Goal: Browse casually: Explore the website without a specific task or goal

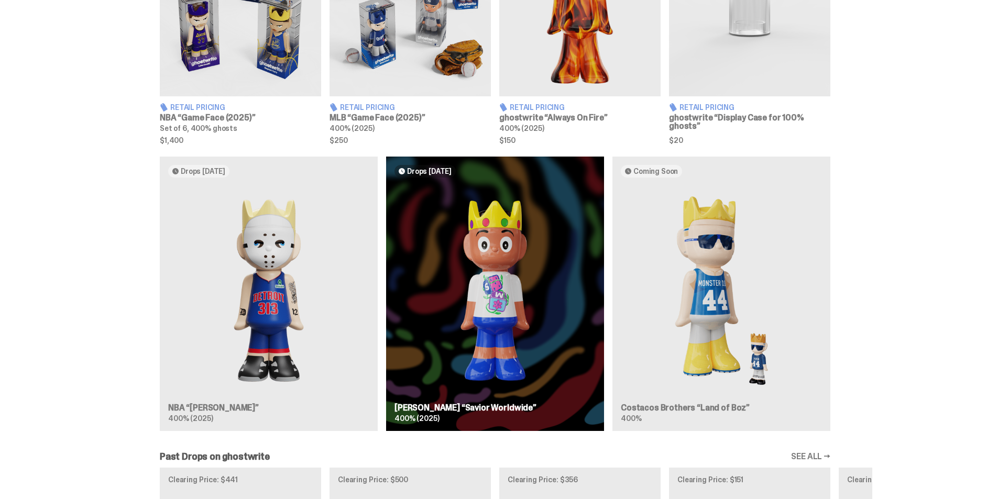
scroll to position [524, 0]
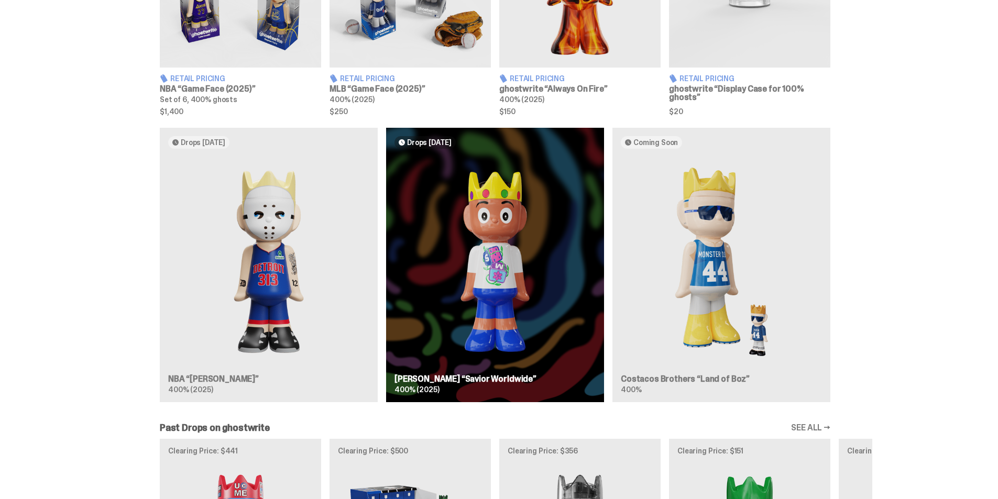
click at [544, 254] on div "Drops Oct 14 NBA “Eminem” 400% (2025) Drops Oct 21 Jae Tips “Savior Worldwide” …" at bounding box center [495, 269] width 754 height 283
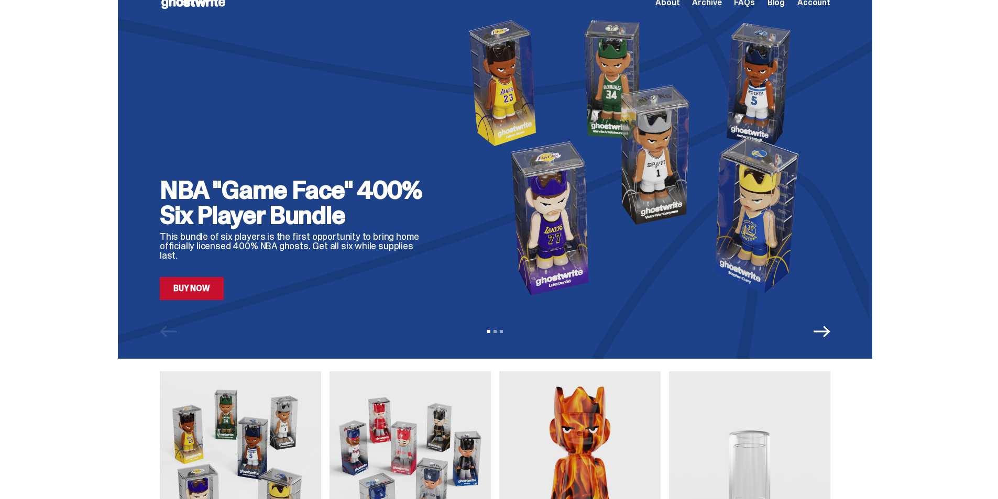
scroll to position [0, 0]
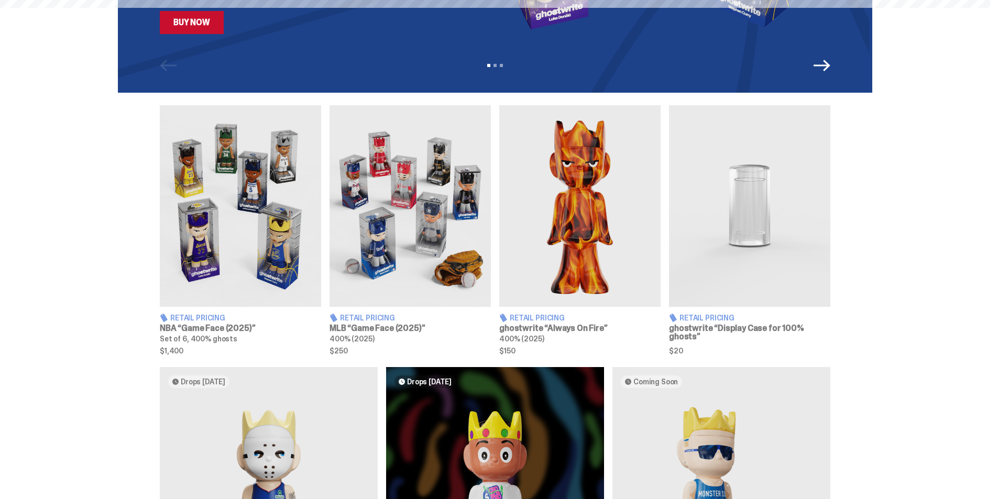
scroll to position [419, 0]
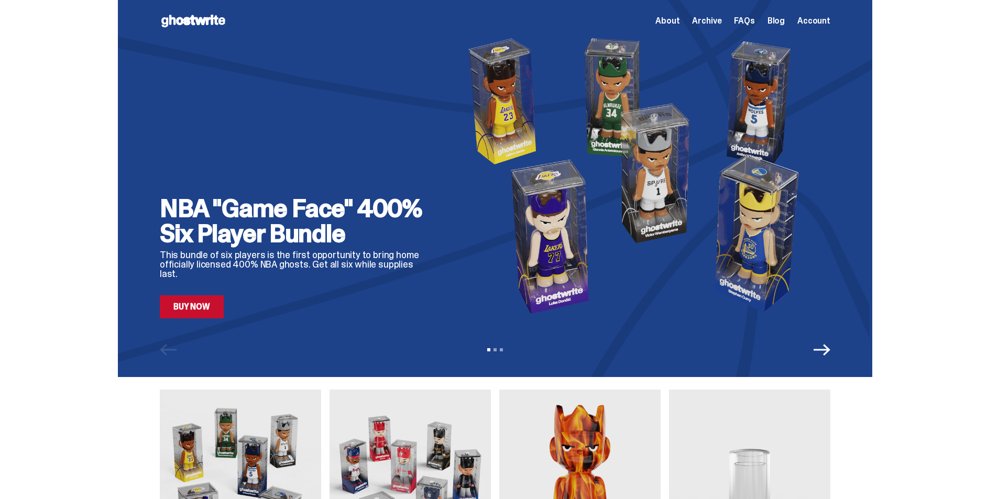
click at [825, 348] on icon "Next" at bounding box center [822, 350] width 17 height 17
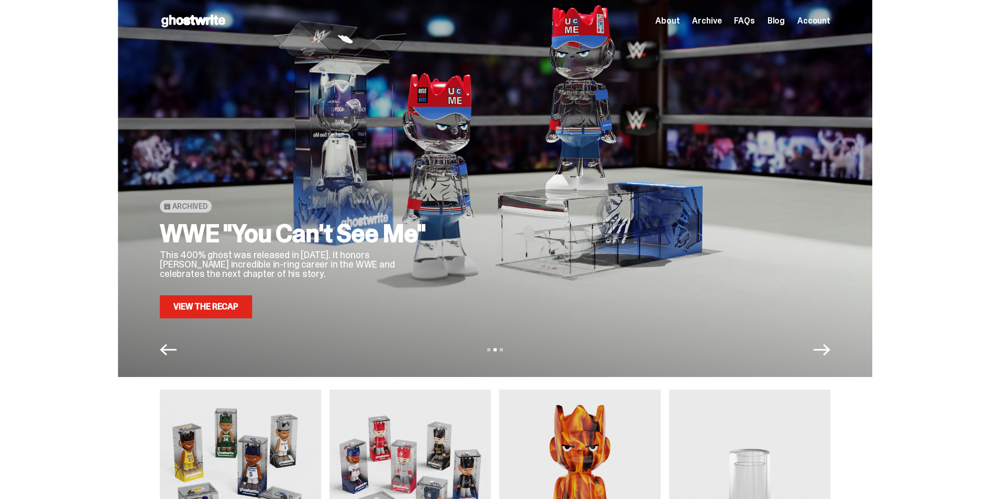
click at [825, 348] on icon "Next" at bounding box center [822, 350] width 17 height 17
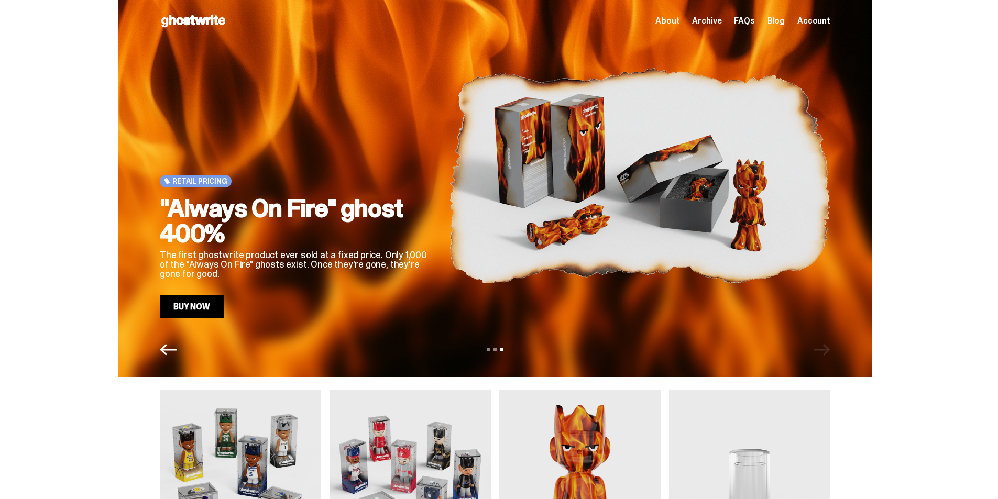
click at [172, 362] on div "Retail Pricing "Always On Fire" ghost 400% The first ghostwrite product ever so…" at bounding box center [495, 188] width 754 height 377
click at [173, 350] on icon "Previous" at bounding box center [168, 350] width 17 height 12
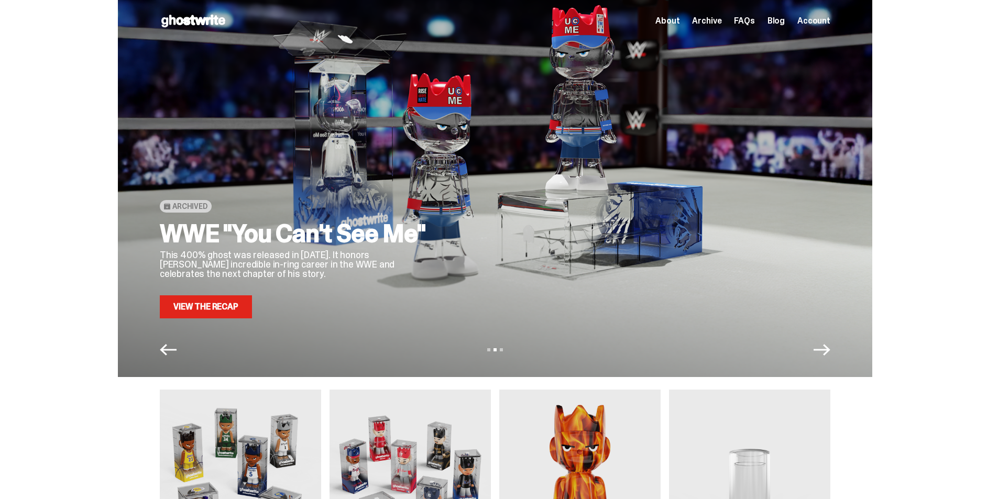
click at [173, 350] on icon "Previous" at bounding box center [168, 350] width 17 height 12
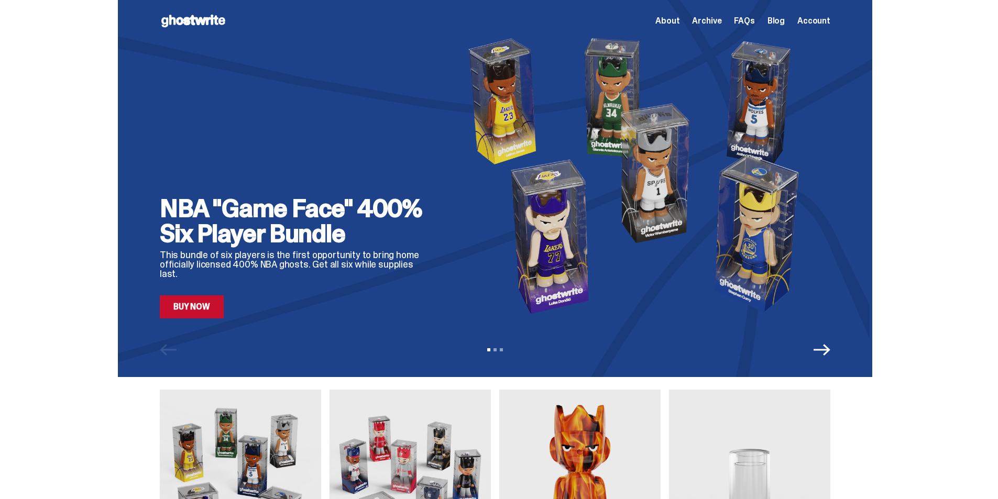
click at [830, 351] on icon "Next" at bounding box center [822, 350] width 17 height 17
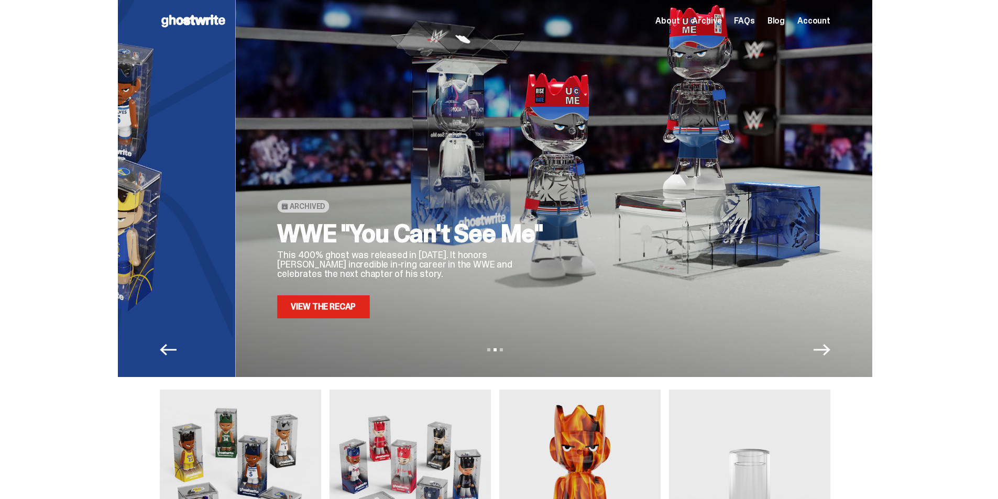
click at [830, 351] on icon "Next" at bounding box center [822, 350] width 17 height 17
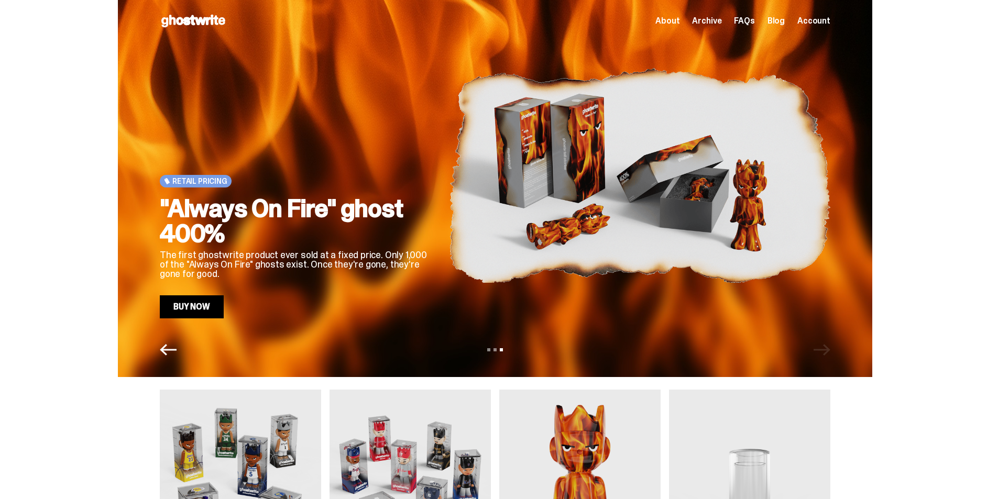
click at [173, 356] on icon "Previous" at bounding box center [168, 350] width 17 height 17
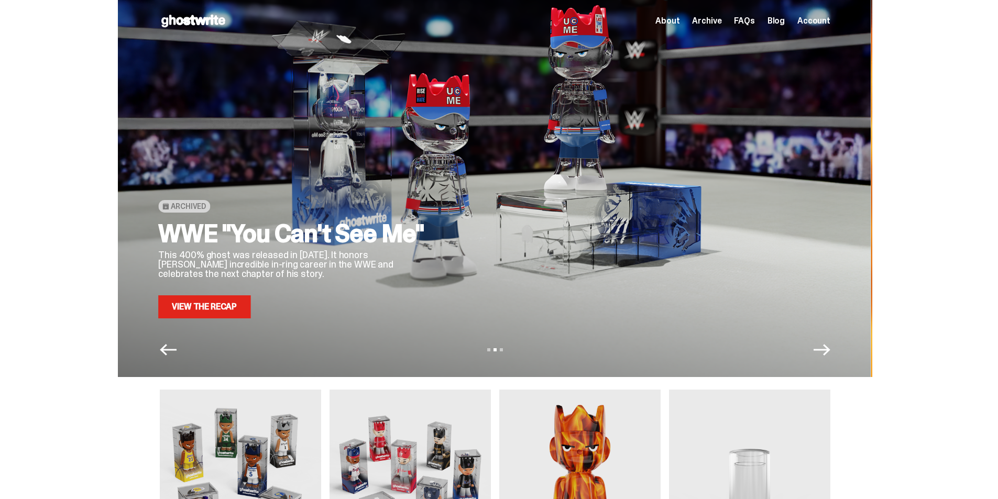
click at [52, 272] on div "NBA "Game Face" 400% Six Player Bundle This bundle of six players is the first …" at bounding box center [495, 188] width 990 height 377
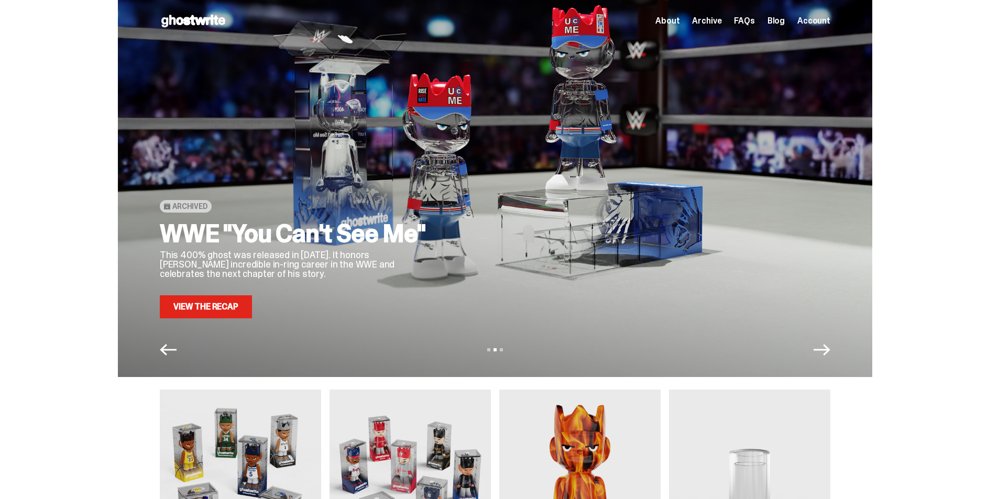
click at [824, 350] on icon "Next" at bounding box center [822, 350] width 17 height 12
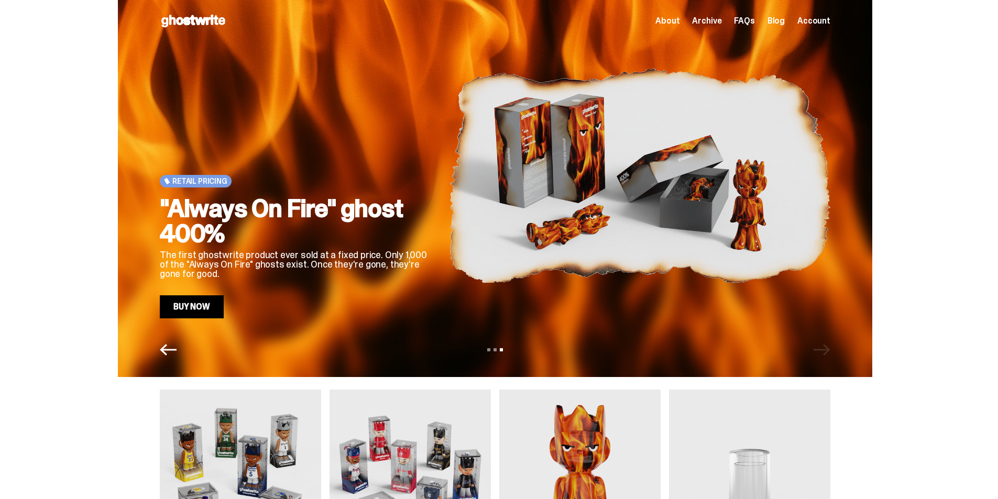
click at [176, 354] on icon "Previous" at bounding box center [168, 350] width 17 height 17
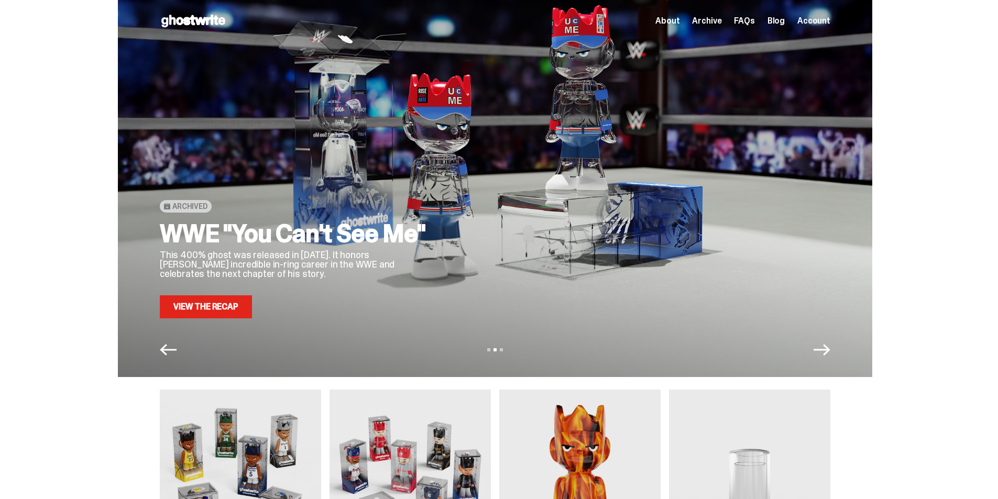
click at [176, 351] on icon "Previous" at bounding box center [168, 350] width 17 height 17
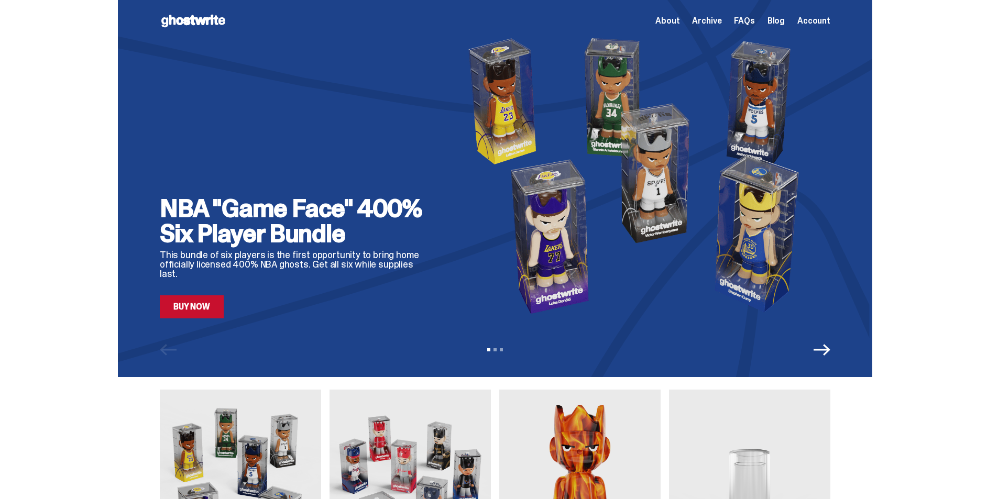
click at [822, 349] on icon "Next" at bounding box center [822, 350] width 17 height 12
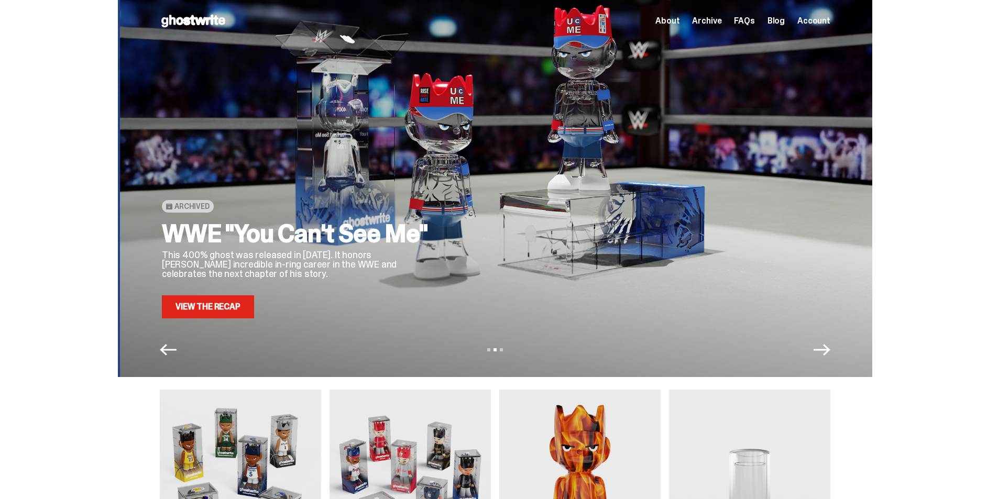
click at [822, 349] on icon "Next" at bounding box center [822, 350] width 17 height 12
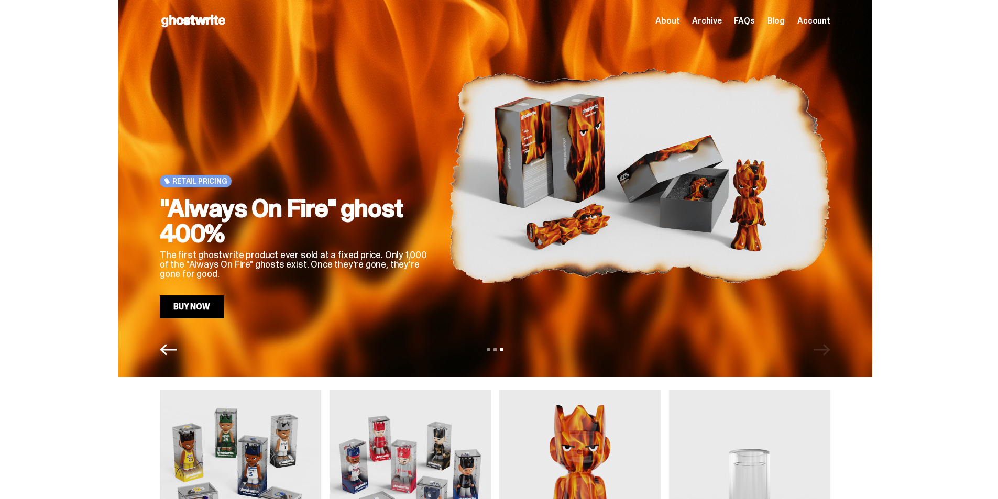
click at [181, 355] on div "View slide 1 View slide 2 View slide 3" at bounding box center [495, 350] width 754 height 17
click at [173, 354] on icon "Previous" at bounding box center [168, 350] width 17 height 17
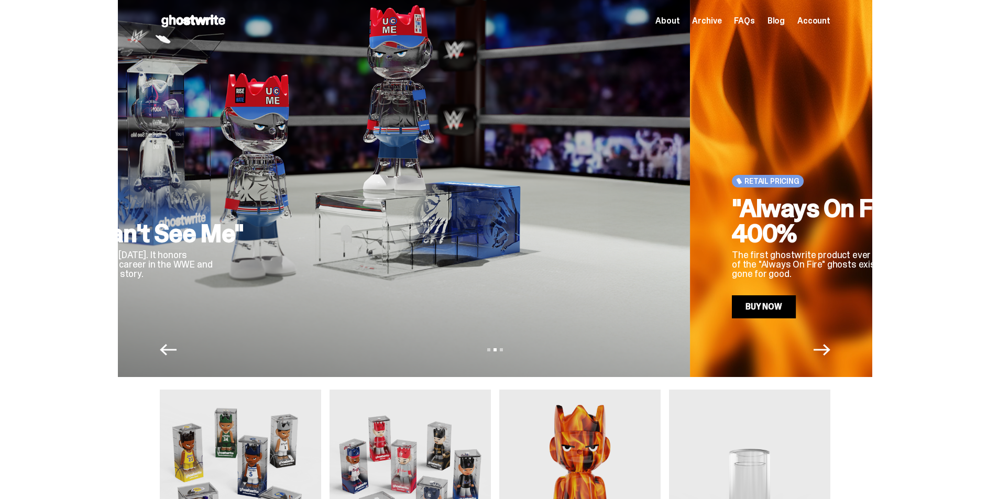
click at [431, 196] on div at bounding box center [457, 175] width 381 height 286
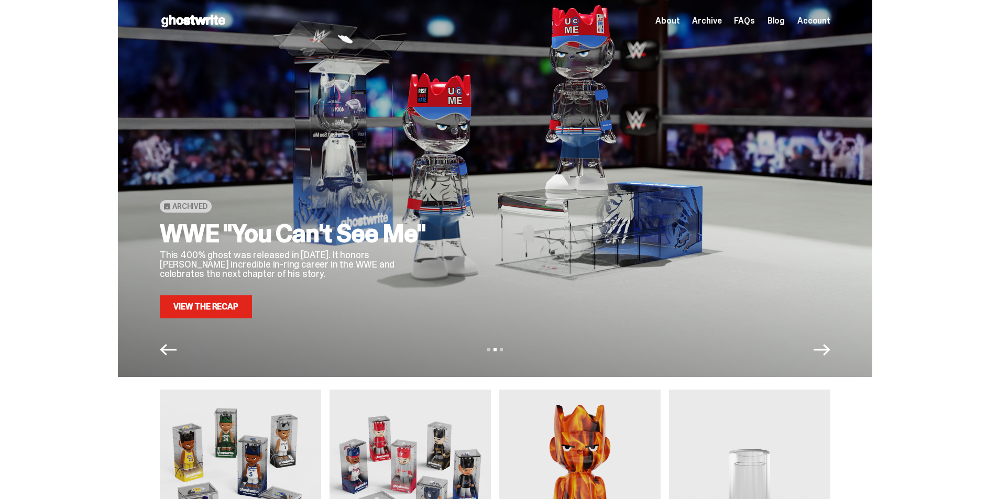
click at [826, 357] on icon "Next" at bounding box center [822, 350] width 17 height 17
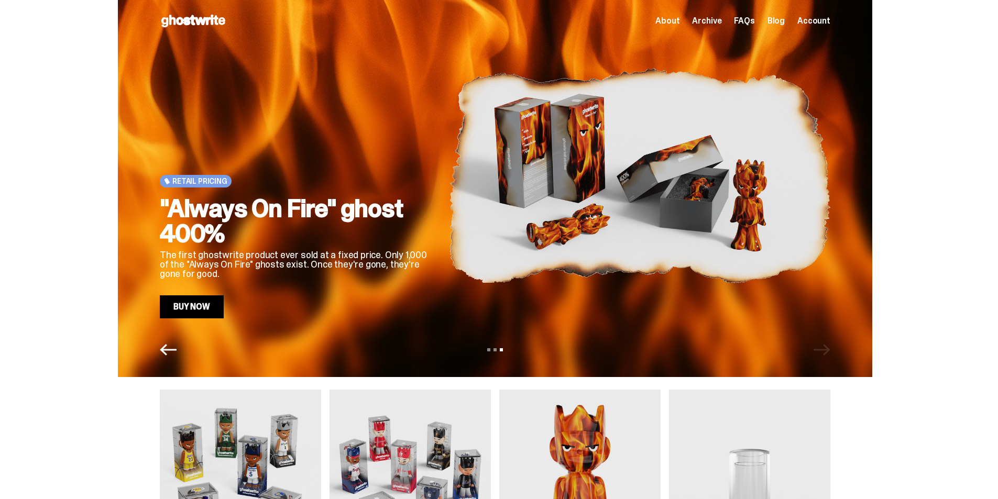
click at [170, 352] on icon "Previous" at bounding box center [168, 350] width 17 height 17
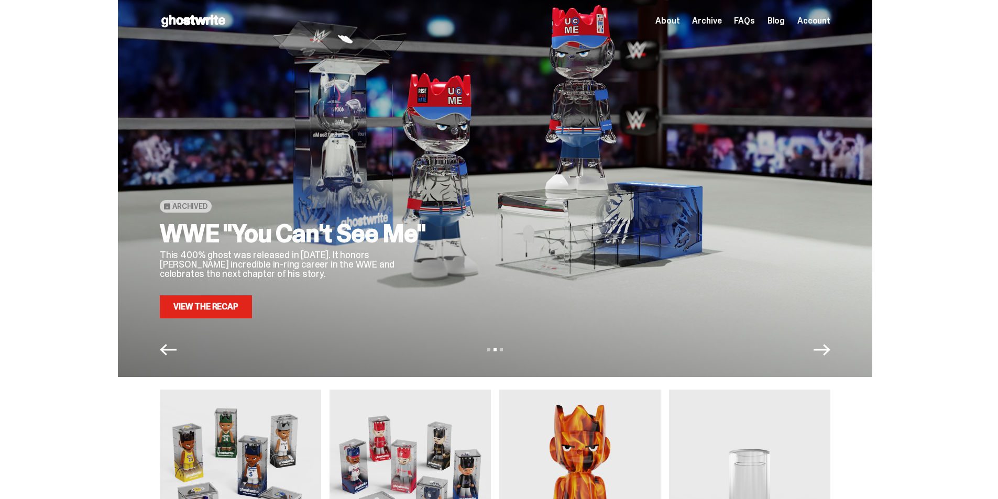
click at [170, 352] on icon "Previous" at bounding box center [168, 350] width 17 height 17
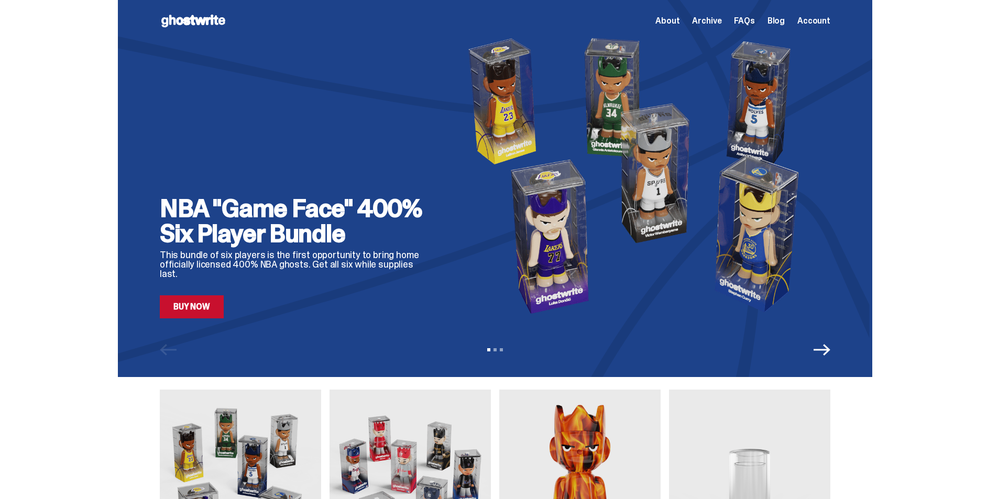
click at [836, 349] on div "View slide 1 View slide 2 View slide 3" at bounding box center [495, 350] width 754 height 17
click at [828, 349] on icon "Next" at bounding box center [822, 350] width 17 height 12
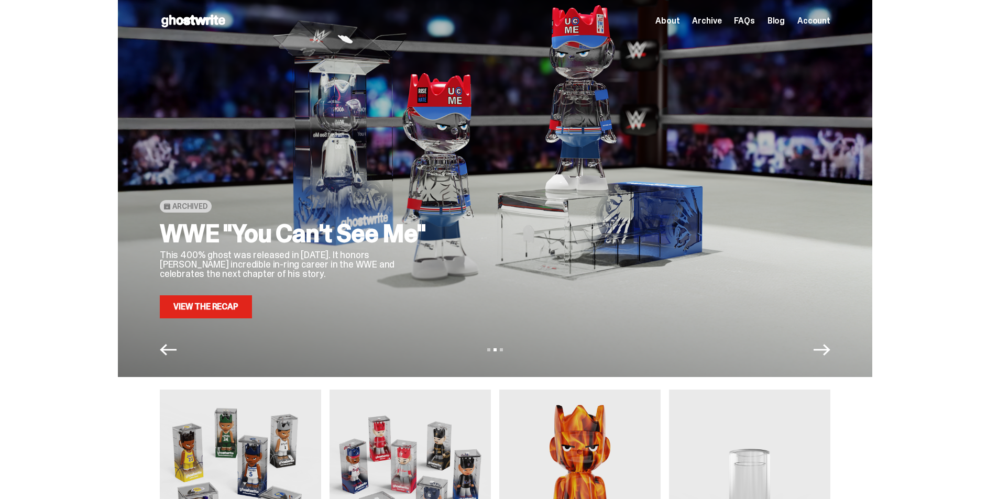
click at [828, 349] on icon "Next" at bounding box center [822, 350] width 17 height 12
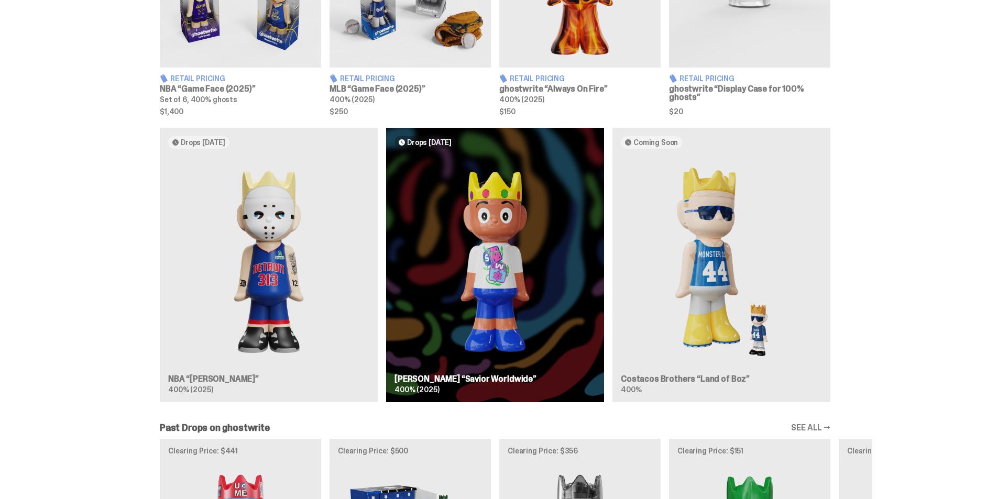
scroll to position [419, 0]
